Goal: Use online tool/utility

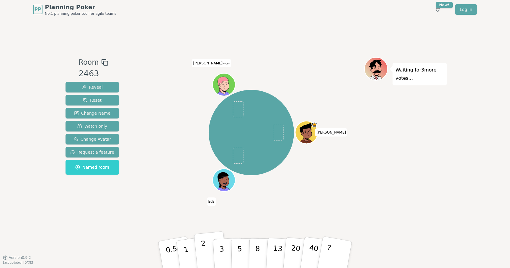
click at [206, 247] on button "2" at bounding box center [211, 254] width 34 height 47
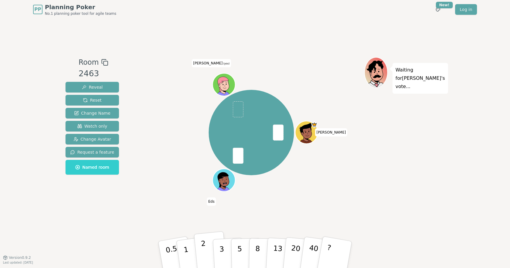
click at [204, 250] on p "2" at bounding box center [205, 255] width 8 height 32
click at [223, 251] on p "3" at bounding box center [222, 255] width 6 height 32
click at [189, 249] on button "1" at bounding box center [192, 255] width 35 height 48
click at [188, 259] on button "1" at bounding box center [192, 255] width 35 height 48
click at [191, 242] on button "1" at bounding box center [192, 255] width 35 height 48
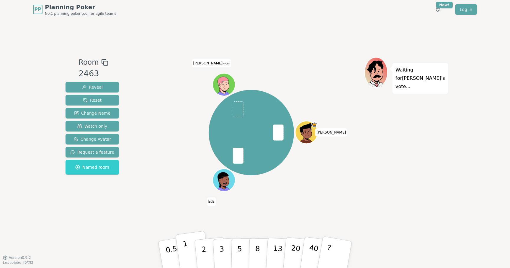
click at [191, 242] on button "1" at bounding box center [192, 255] width 35 height 48
click at [190, 252] on button "1" at bounding box center [192, 255] width 35 height 48
click at [186, 251] on p "1" at bounding box center [186, 255] width 9 height 32
